Goal: Navigation & Orientation: Go to known website

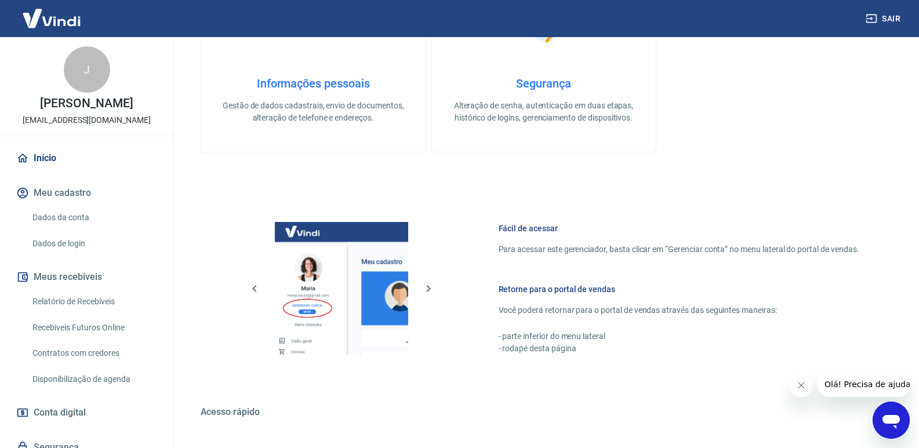
scroll to position [661, 0]
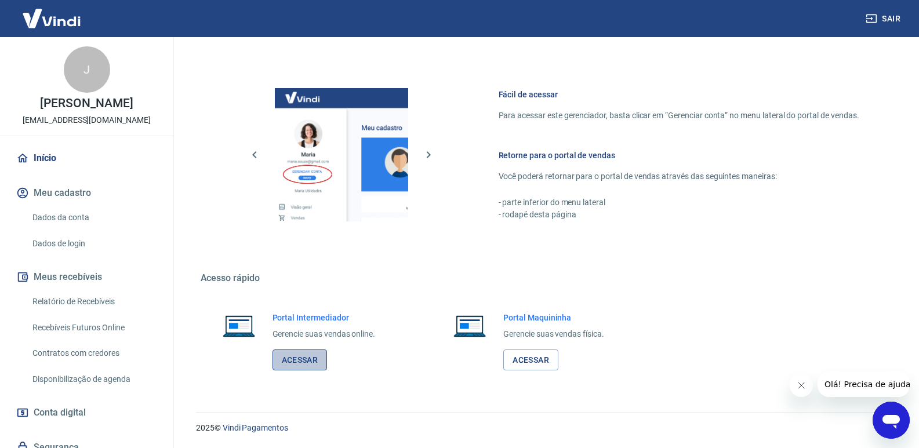
click at [311, 358] on link "Acessar" at bounding box center [299, 359] width 55 height 21
